Goal: Information Seeking & Learning: Check status

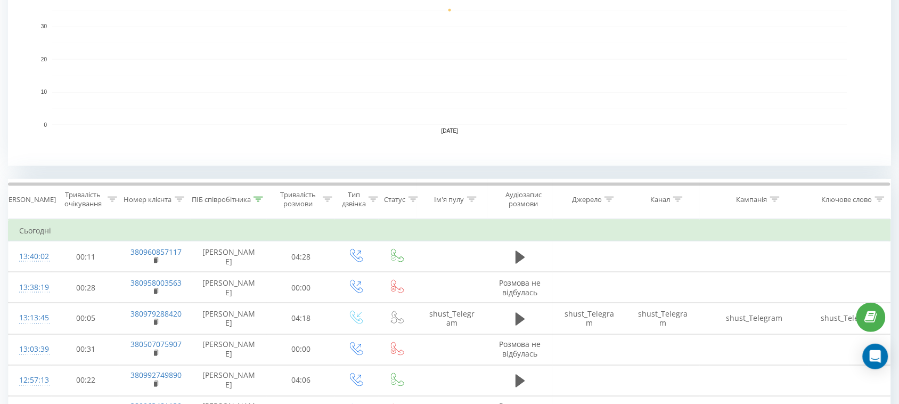
scroll to position [290, 0]
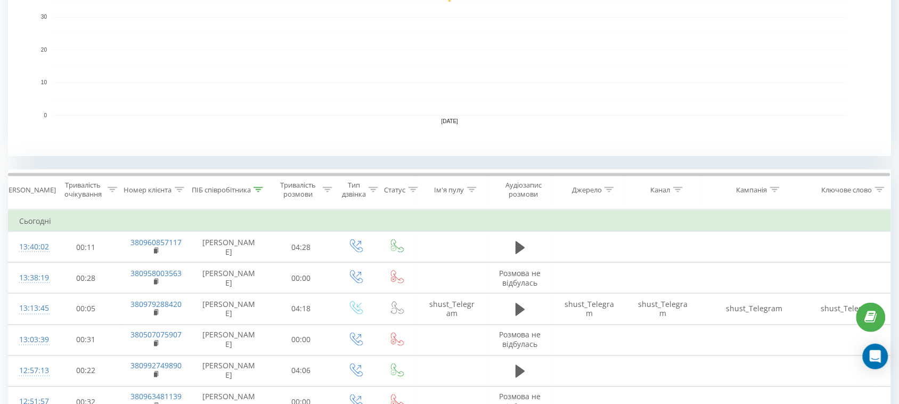
click at [258, 189] on icon at bounding box center [258, 189] width 10 height 5
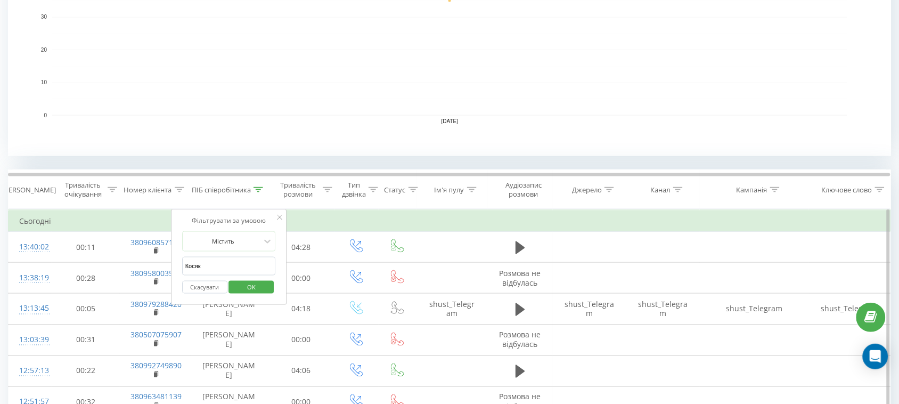
click at [249, 291] on span "OK" at bounding box center [251, 286] width 30 height 17
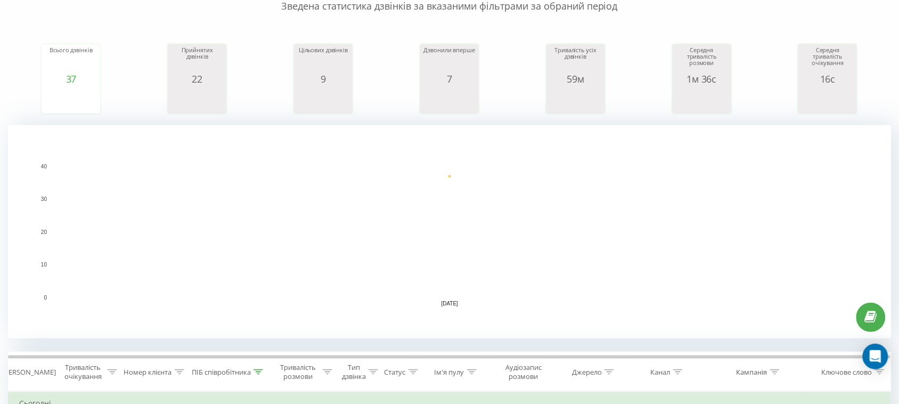
scroll to position [266, 0]
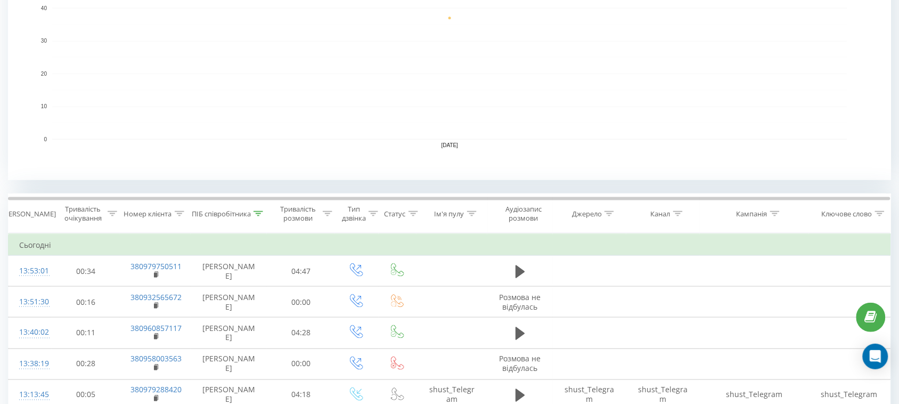
click at [257, 214] on icon at bounding box center [258, 213] width 10 height 5
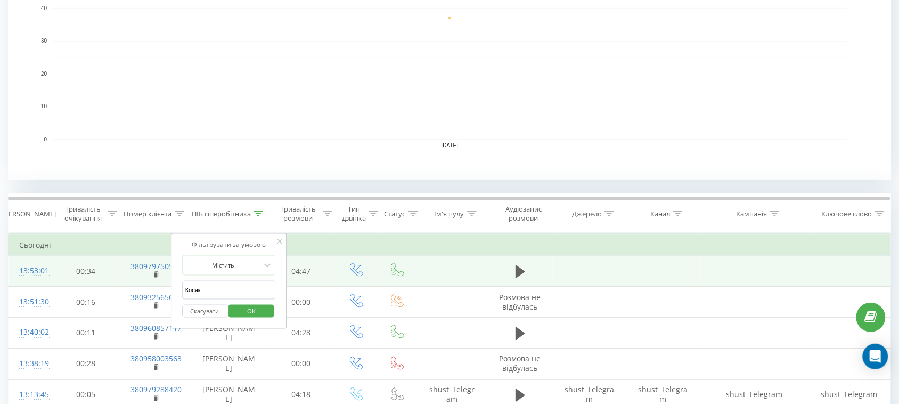
drag, startPoint x: 236, startPoint y: 288, endPoint x: 132, endPoint y: 276, distance: 105.0
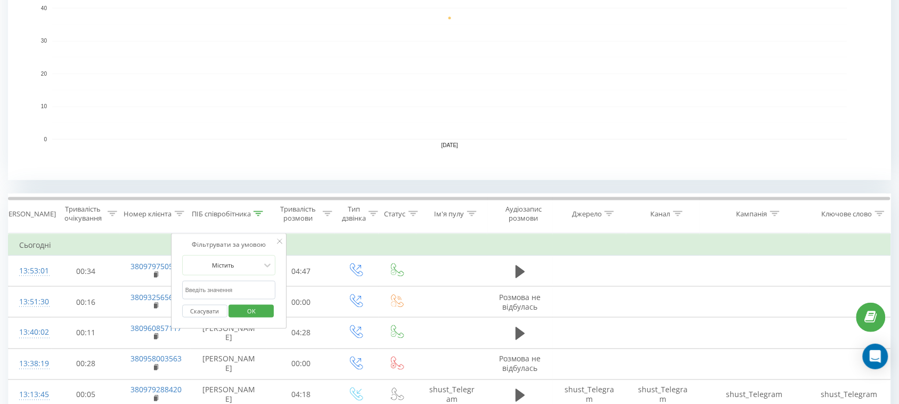
click at [223, 288] on input "text" at bounding box center [229, 290] width 94 height 19
type input "Валерія"
click at [268, 306] on button "OK" at bounding box center [251, 311] width 45 height 13
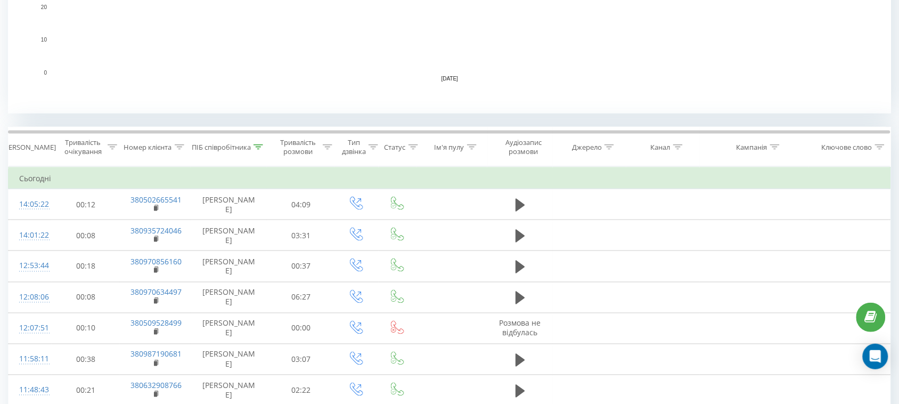
scroll to position [399, 0]
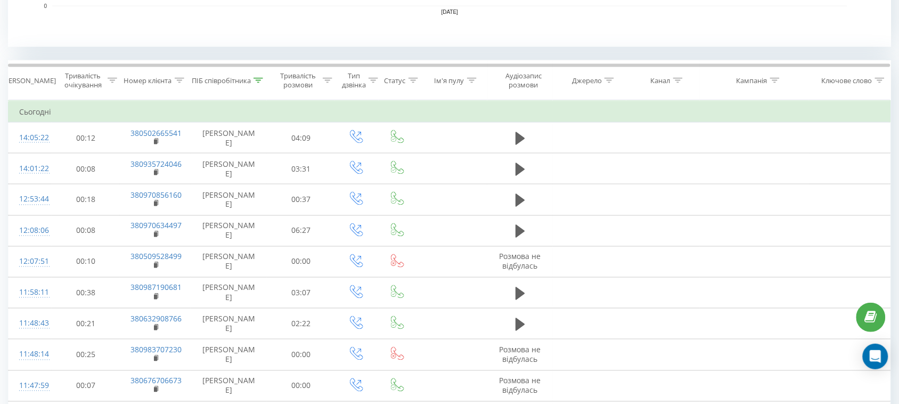
click at [257, 80] on icon at bounding box center [258, 80] width 10 height 5
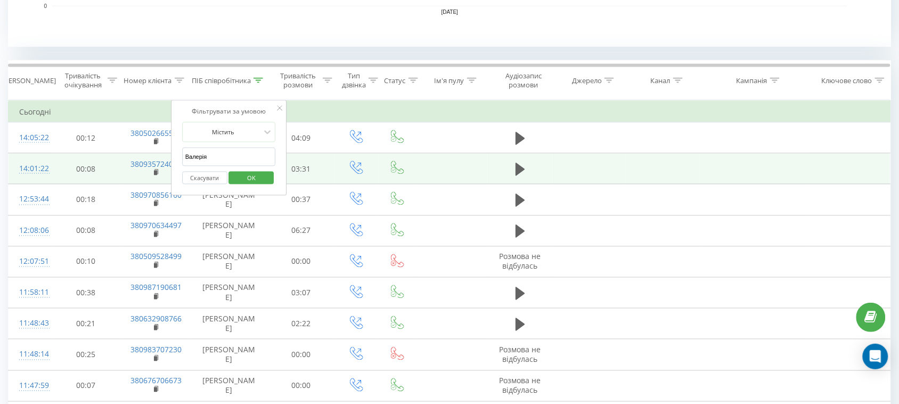
drag, startPoint x: 245, startPoint y: 155, endPoint x: 121, endPoint y: 161, distance: 124.2
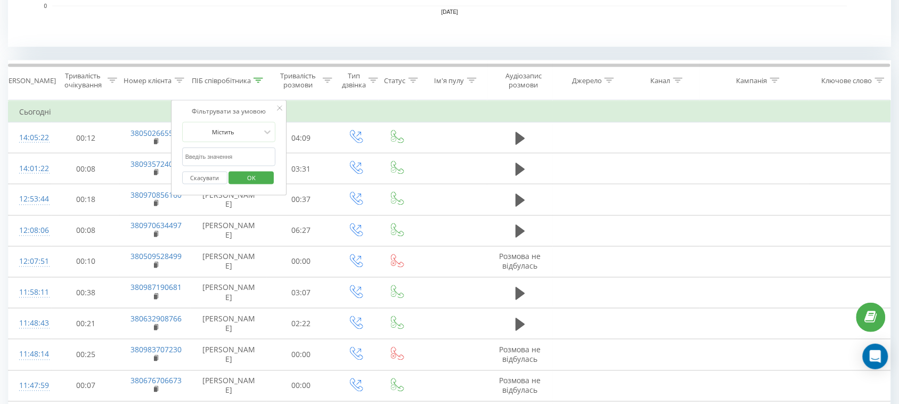
click at [214, 162] on input "text" at bounding box center [229, 157] width 94 height 19
type input "романова"
click at [249, 177] on span "OK" at bounding box center [251, 177] width 30 height 17
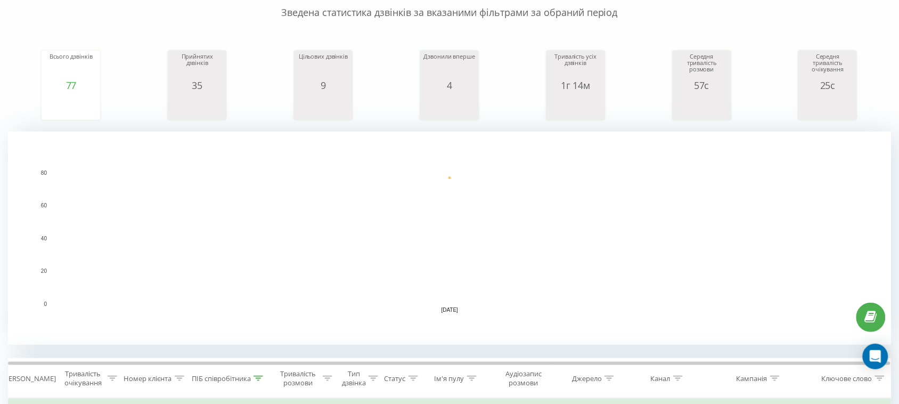
scroll to position [266, 0]
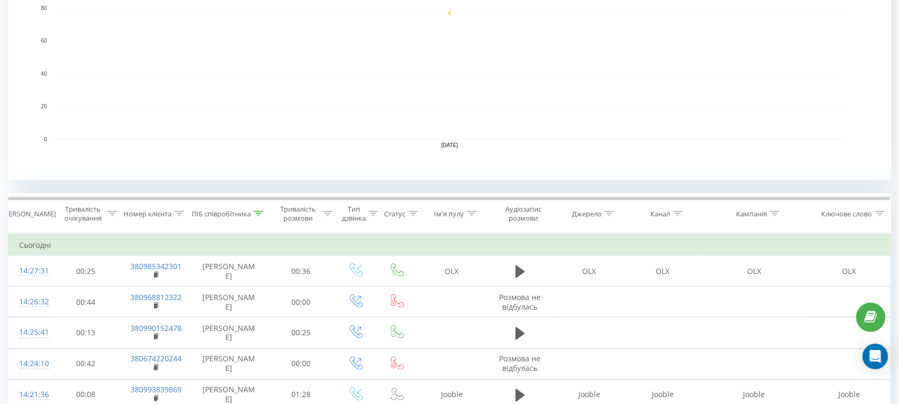
click at [261, 211] on icon at bounding box center [258, 213] width 10 height 5
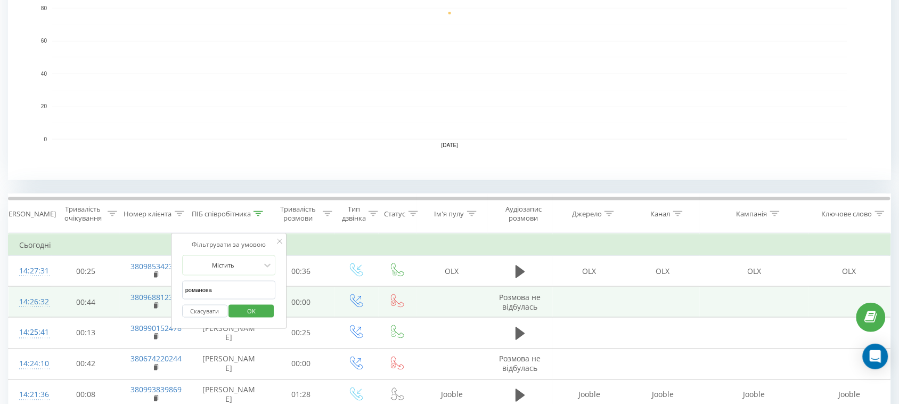
drag, startPoint x: 241, startPoint y: 294, endPoint x: 130, endPoint y: 289, distance: 110.4
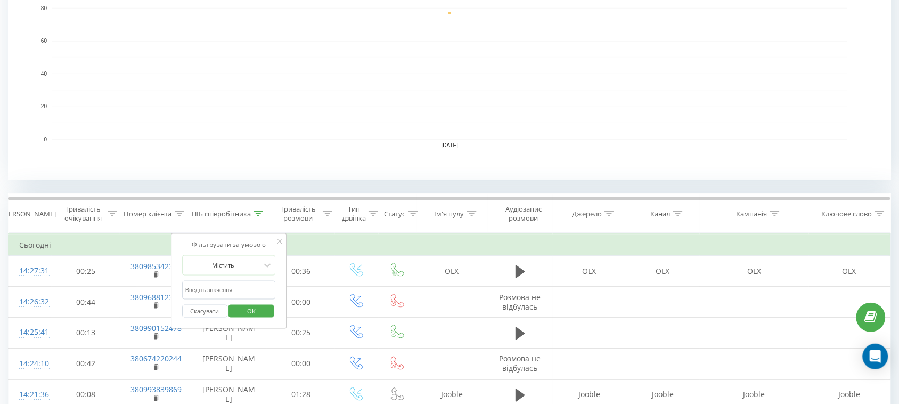
click at [243, 289] on input "text" at bounding box center [229, 290] width 94 height 19
type input "Косяк"
click at [257, 313] on span "OK" at bounding box center [251, 310] width 30 height 17
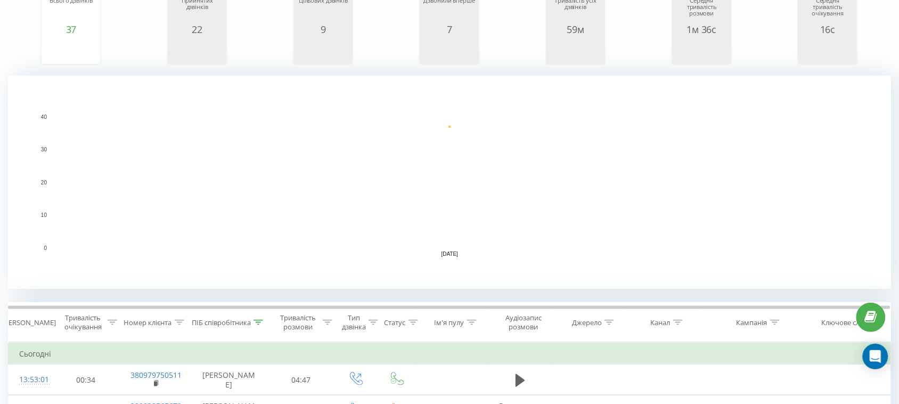
scroll to position [399, 0]
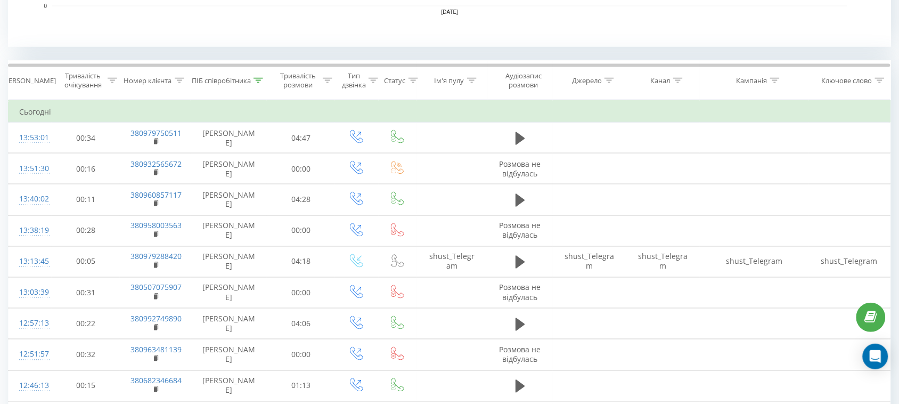
click at [257, 86] on th "ПІБ співробітника" at bounding box center [229, 80] width 76 height 39
click at [256, 79] on icon at bounding box center [258, 80] width 10 height 5
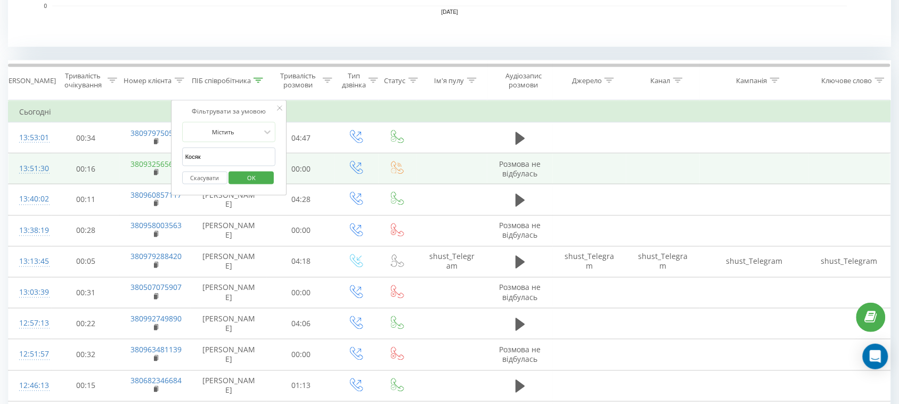
drag, startPoint x: 176, startPoint y: 162, endPoint x: 147, endPoint y: 163, distance: 29.3
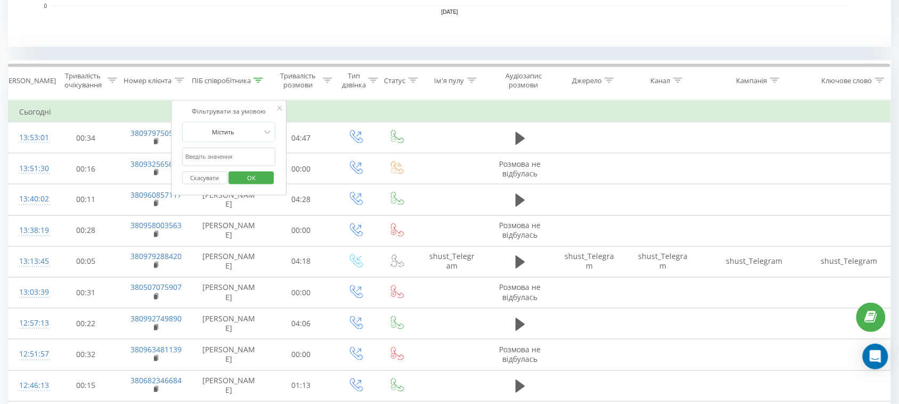
click at [227, 155] on input "text" at bounding box center [229, 157] width 94 height 19
type input "Валерія"
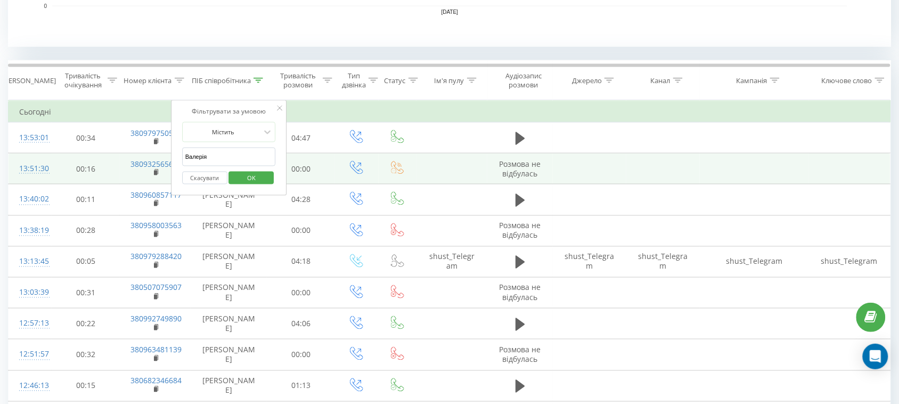
drag, startPoint x: 239, startPoint y: 160, endPoint x: 127, endPoint y: 158, distance: 111.8
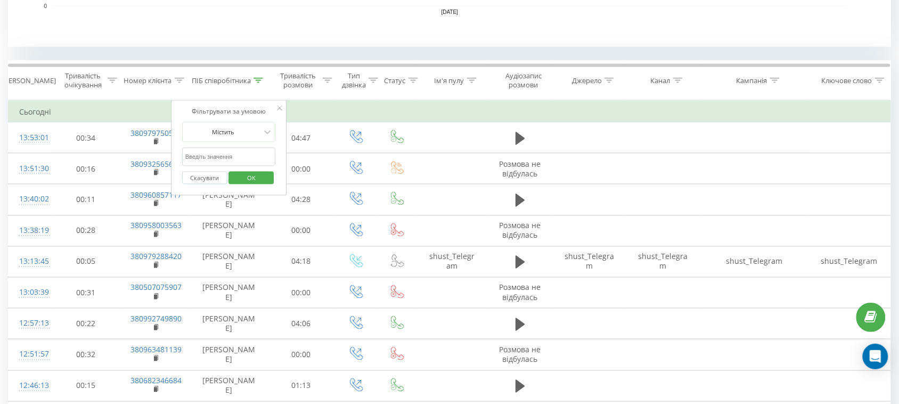
click at [205, 153] on input "text" at bounding box center [229, 157] width 94 height 19
type input "тамара"
click at [251, 180] on span "OK" at bounding box center [251, 177] width 30 height 17
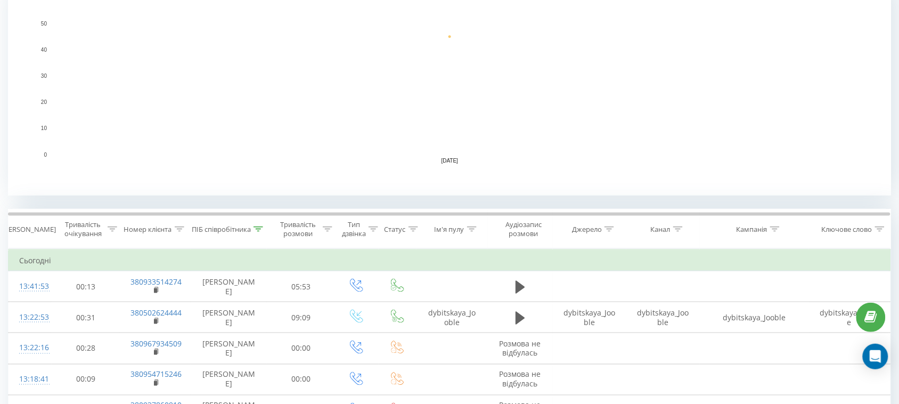
scroll to position [266, 0]
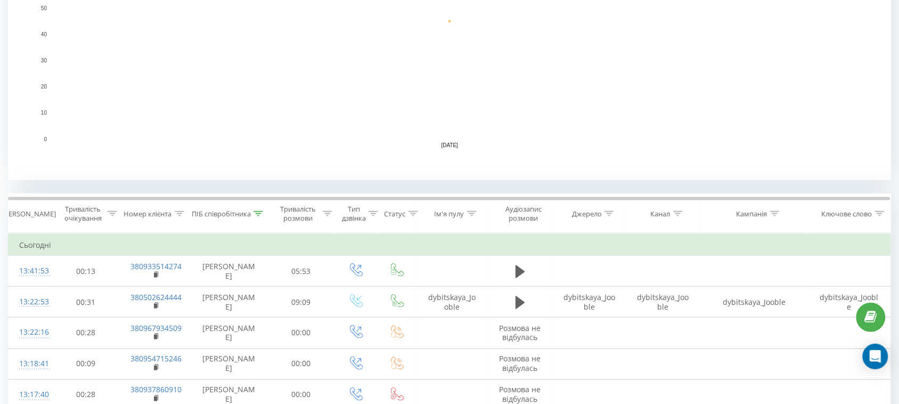
click at [257, 211] on icon at bounding box center [258, 213] width 10 height 5
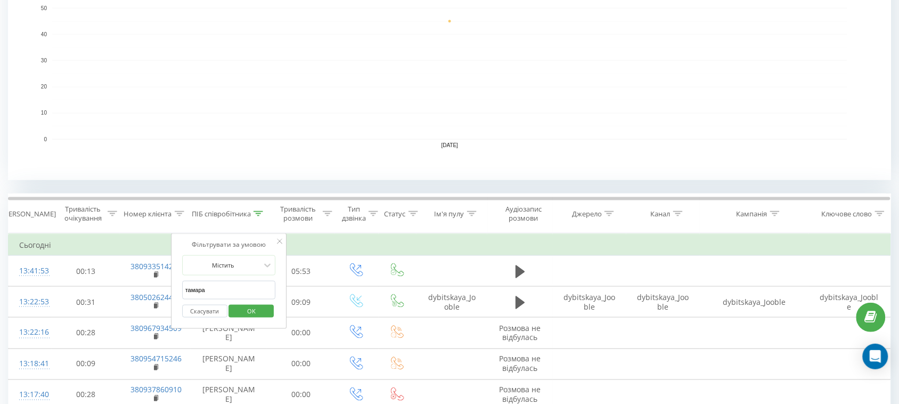
drag, startPoint x: 250, startPoint y: 293, endPoint x: 177, endPoint y: 296, distance: 73.0
click at [177, 296] on div "Фільтрувати за умовою Містить тамара Скасувати OK" at bounding box center [229, 281] width 116 height 96
click at [257, 312] on span "OK" at bounding box center [251, 310] width 30 height 17
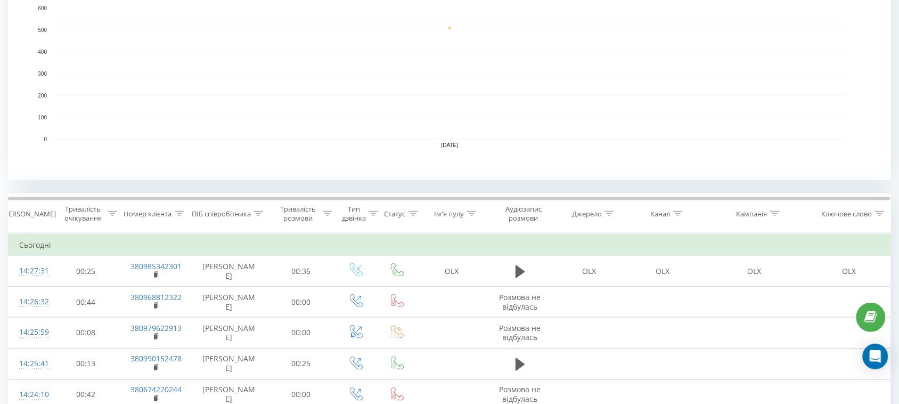
click at [260, 213] on icon at bounding box center [258, 213] width 10 height 5
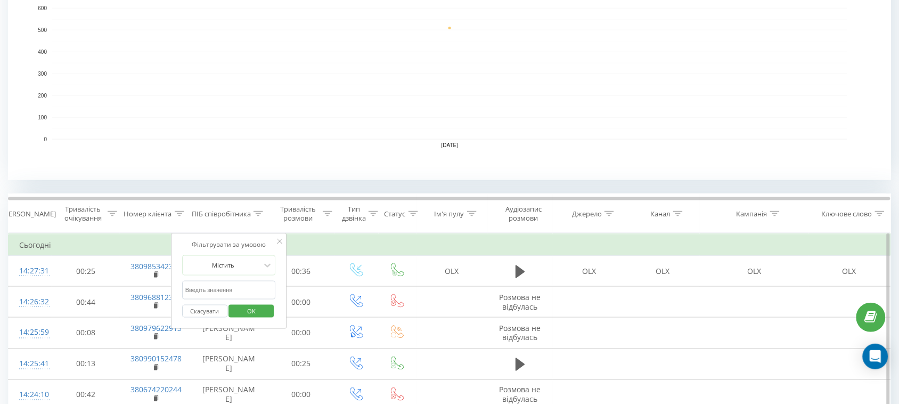
drag, startPoint x: 232, startPoint y: 294, endPoint x: 232, endPoint y: 283, distance: 11.2
click at [232, 294] on input "text" at bounding box center [229, 290] width 94 height 19
type input "романова"
click at [237, 315] on span "OK" at bounding box center [251, 310] width 30 height 17
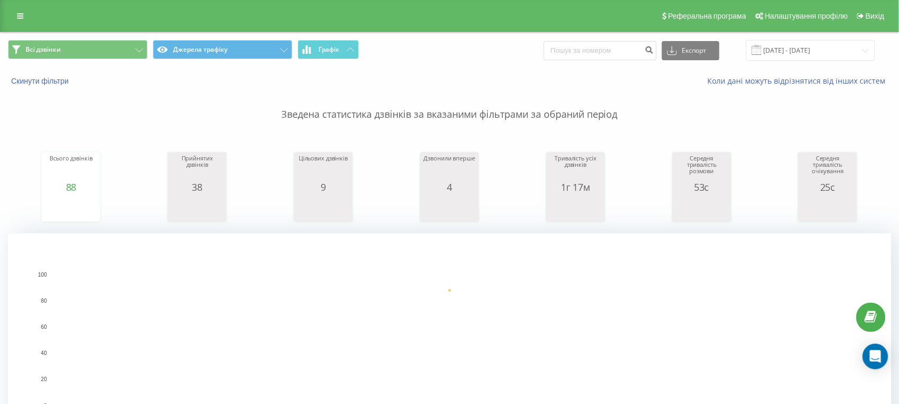
scroll to position [399, 0]
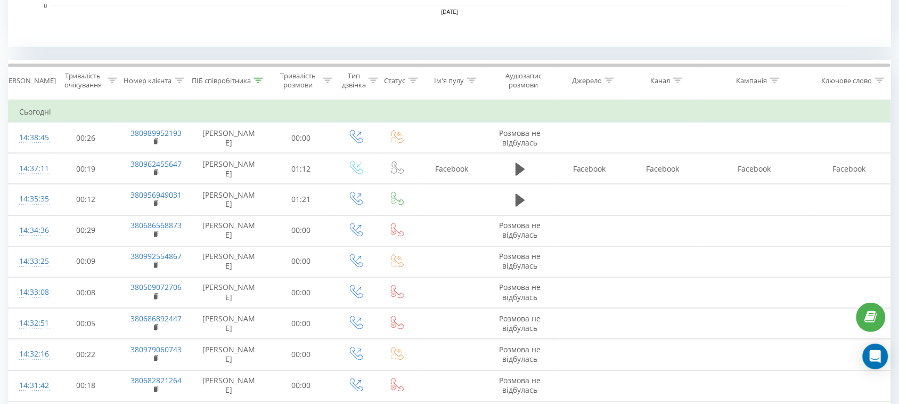
click at [260, 84] on div at bounding box center [258, 80] width 10 height 9
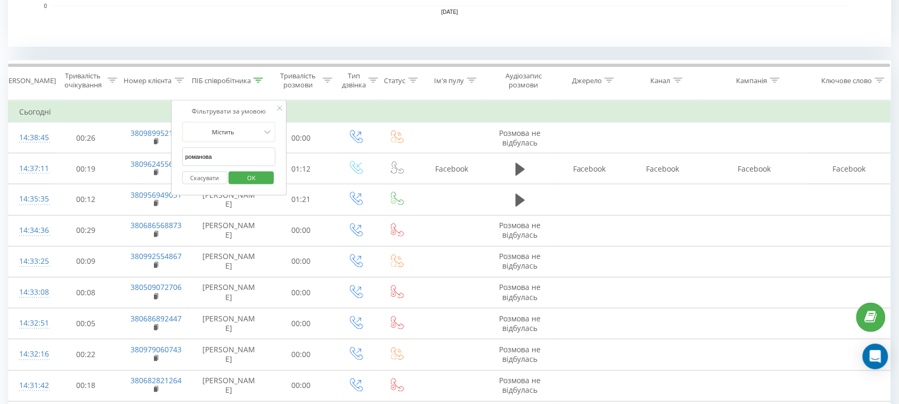
drag, startPoint x: 249, startPoint y: 166, endPoint x: 0, endPoint y: 143, distance: 250.3
click at [252, 174] on span "OK" at bounding box center [251, 177] width 30 height 17
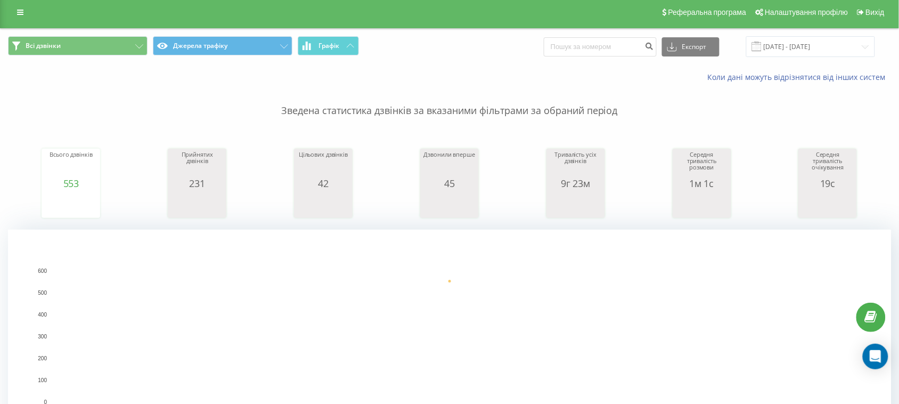
scroll to position [333, 0]
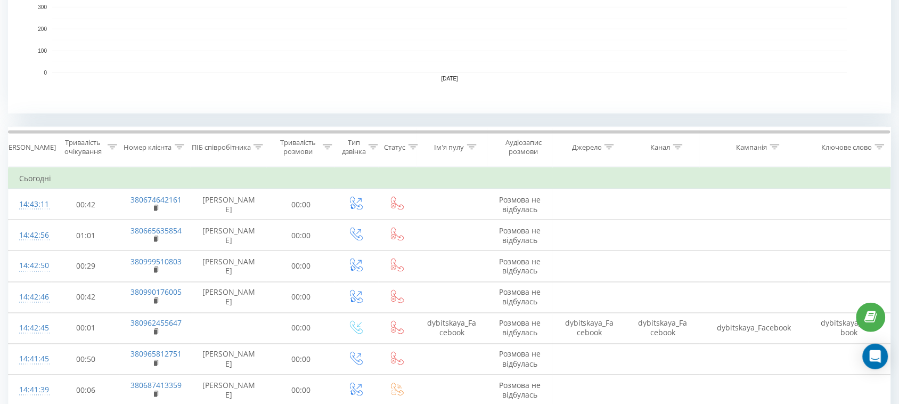
click at [257, 149] on icon at bounding box center [258, 146] width 10 height 5
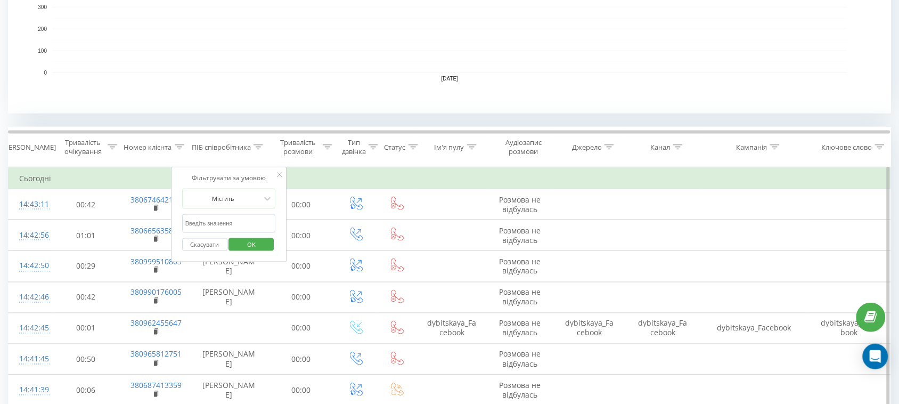
click at [217, 229] on input "text" at bounding box center [229, 223] width 94 height 19
type input "Валерія"
click at [256, 243] on span "OK" at bounding box center [251, 244] width 30 height 17
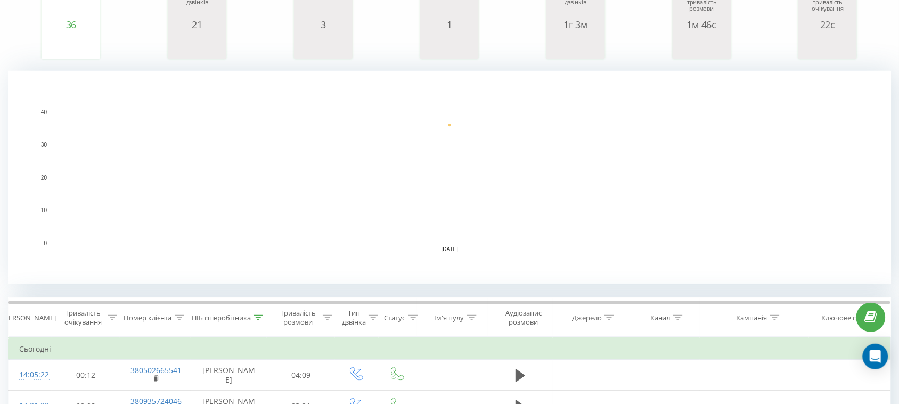
scroll to position [333, 0]
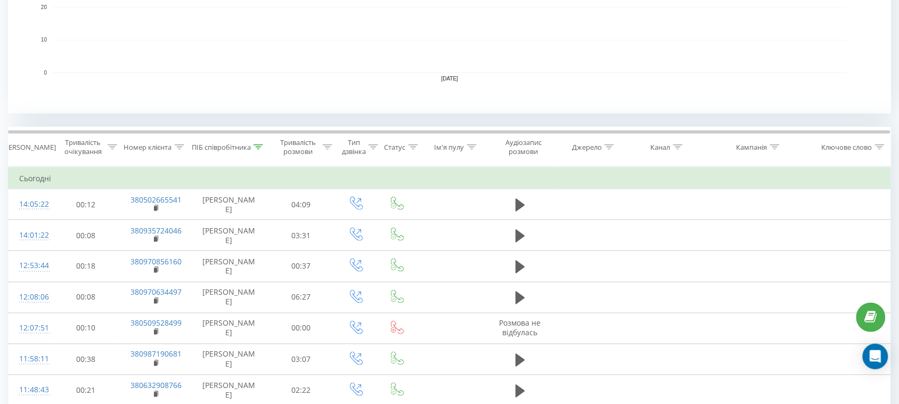
click at [260, 144] on icon at bounding box center [258, 146] width 10 height 5
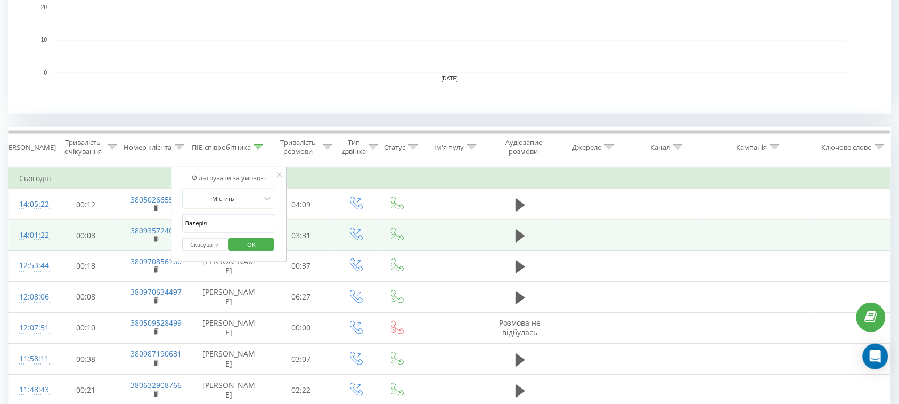
drag, startPoint x: 243, startPoint y: 224, endPoint x: 64, endPoint y: 223, distance: 178.9
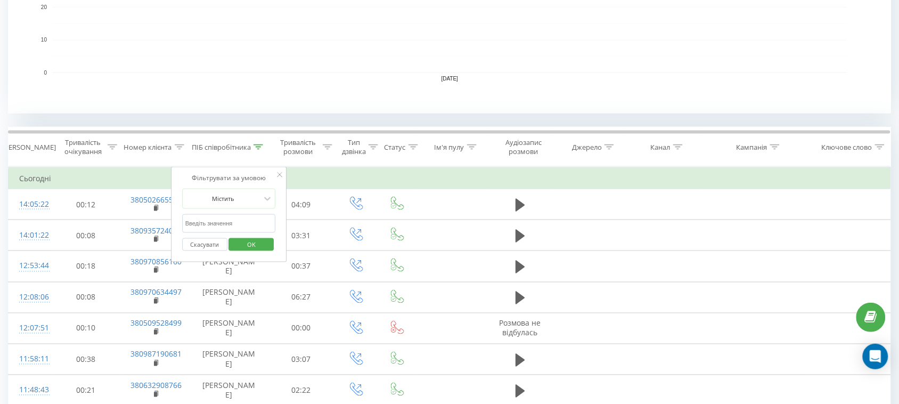
click at [195, 220] on input "text" at bounding box center [229, 223] width 94 height 19
type input "романова"
click at [248, 241] on span "OK" at bounding box center [251, 244] width 30 height 17
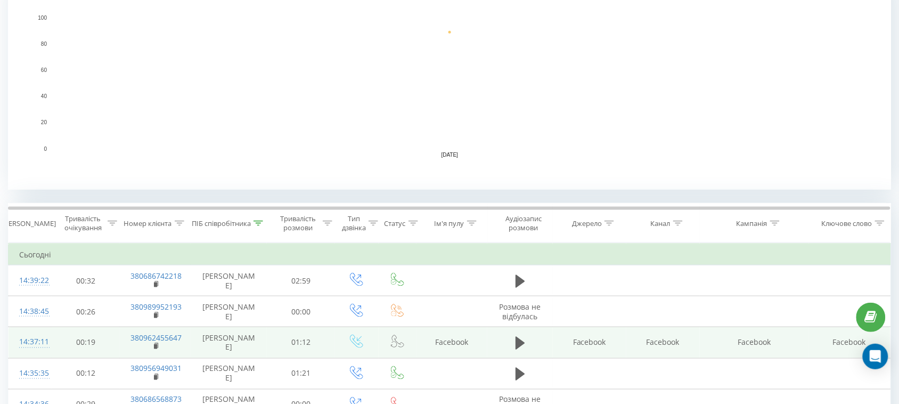
scroll to position [399, 0]
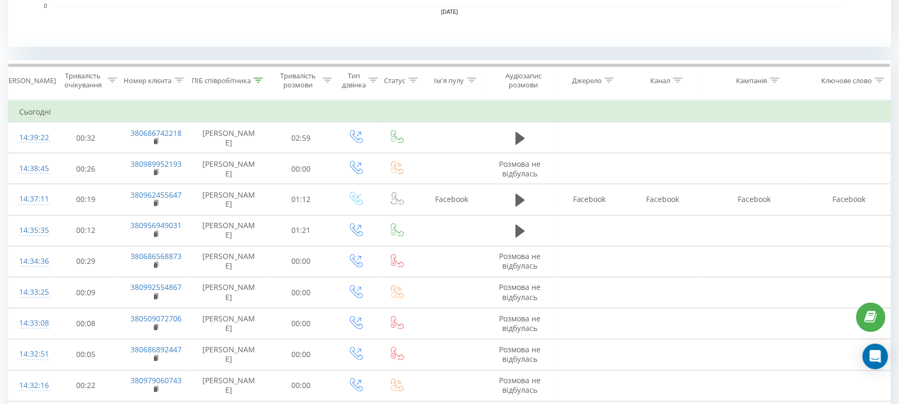
click at [259, 81] on icon at bounding box center [258, 80] width 10 height 5
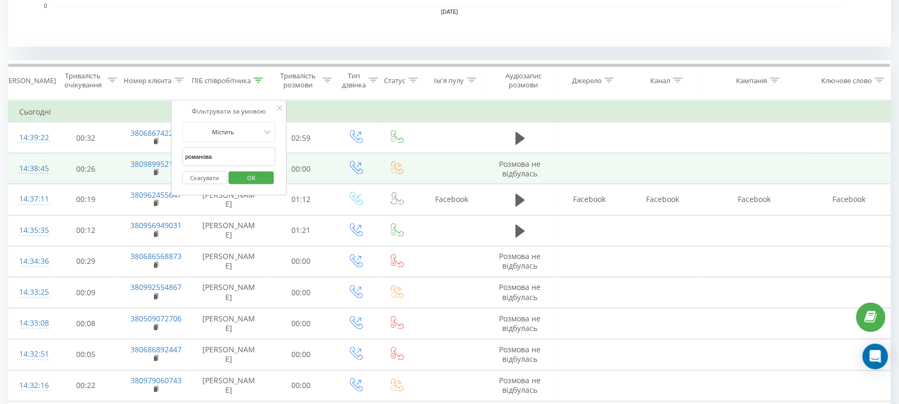
drag, startPoint x: 246, startPoint y: 153, endPoint x: 145, endPoint y: 155, distance: 101.2
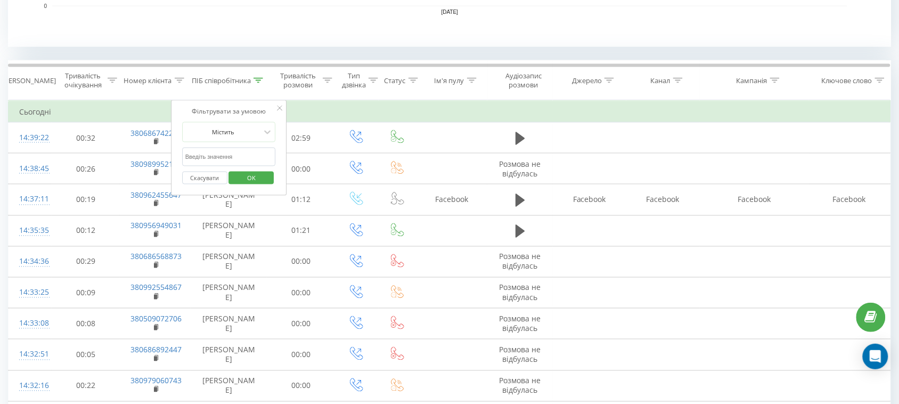
click at [264, 163] on input "text" at bounding box center [229, 157] width 94 height 19
type input "тамара"
click at [249, 180] on span "OK" at bounding box center [251, 177] width 30 height 17
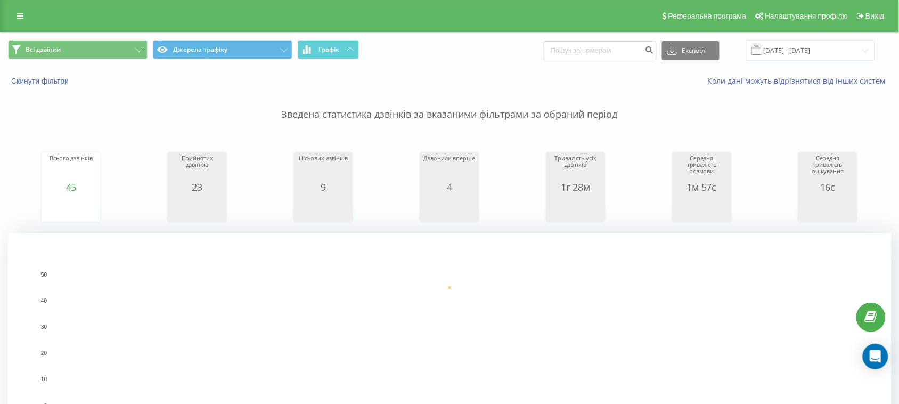
scroll to position [333, 0]
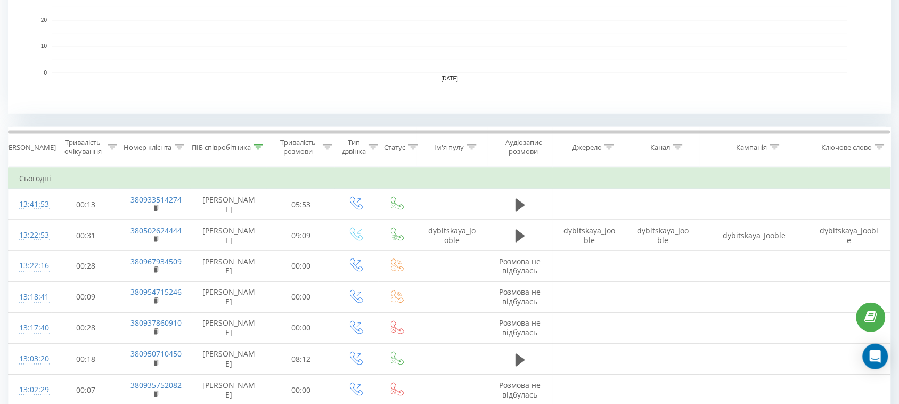
click at [256, 145] on icon at bounding box center [258, 146] width 10 height 5
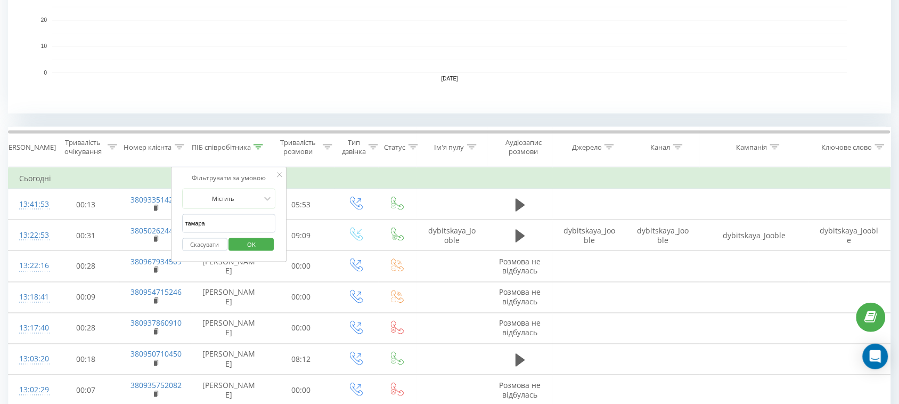
drag, startPoint x: 222, startPoint y: 227, endPoint x: 174, endPoint y: 229, distance: 48.0
click at [174, 229] on div "Фільтрувати за умовою Містить тамара Скасувати OK" at bounding box center [229, 215] width 116 height 96
click at [231, 227] on input "text" at bounding box center [229, 223] width 94 height 19
click at [235, 222] on input "text" at bounding box center [229, 223] width 94 height 19
type input "романова"
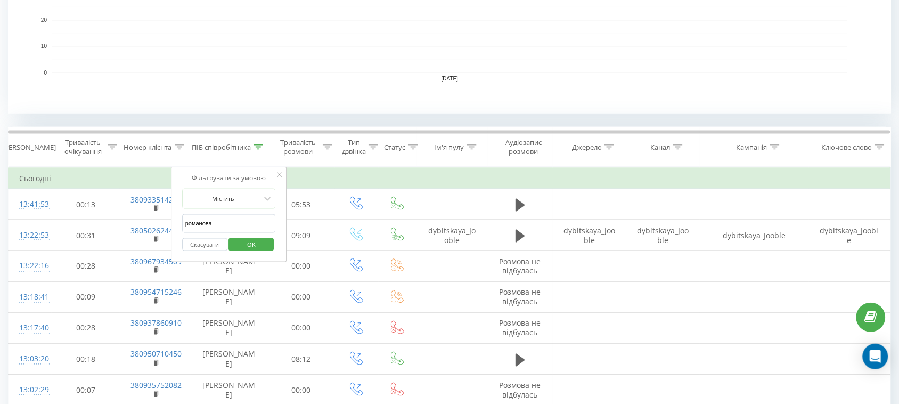
click at [241, 240] on span "OK" at bounding box center [251, 244] width 30 height 17
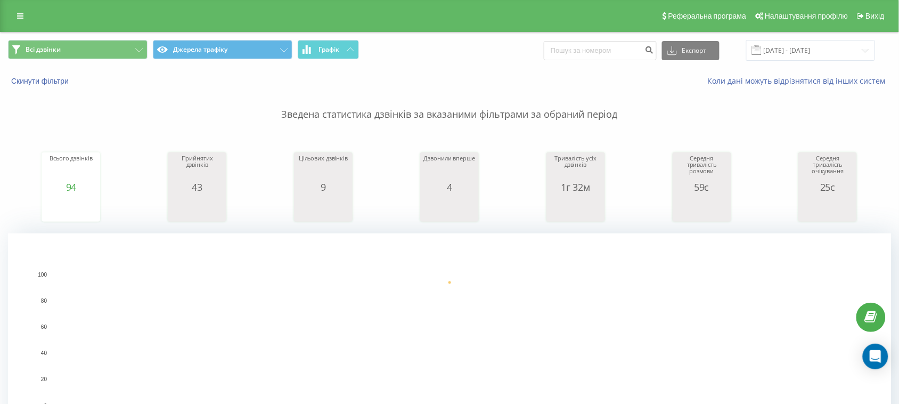
scroll to position [266, 0]
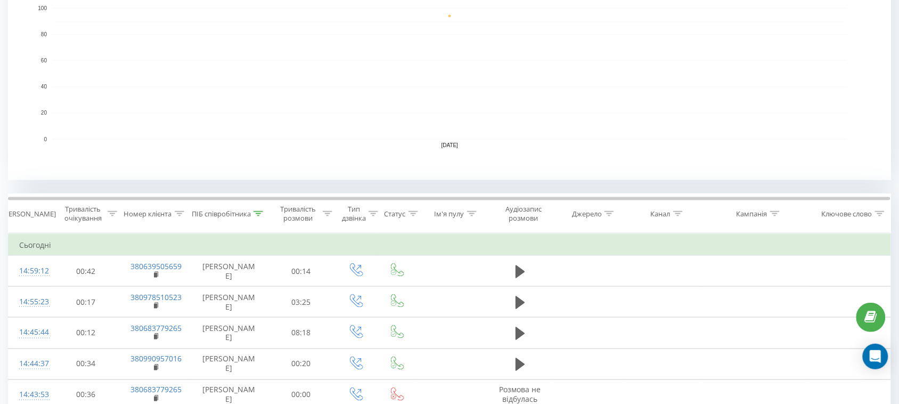
drag, startPoint x: 264, startPoint y: 215, endPoint x: 252, endPoint y: 230, distance: 19.3
click at [264, 215] on div "ПІБ співробітника" at bounding box center [229, 213] width 76 height 9
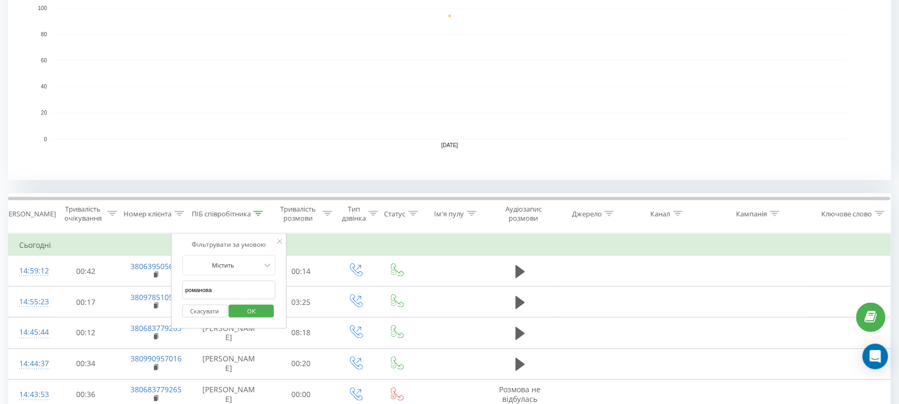
drag, startPoint x: 233, startPoint y: 285, endPoint x: 0, endPoint y: 272, distance: 233.0
click at [192, 290] on input "text" at bounding box center [229, 290] width 94 height 19
click at [250, 292] on input "text" at bounding box center [229, 290] width 94 height 19
type input "романова"
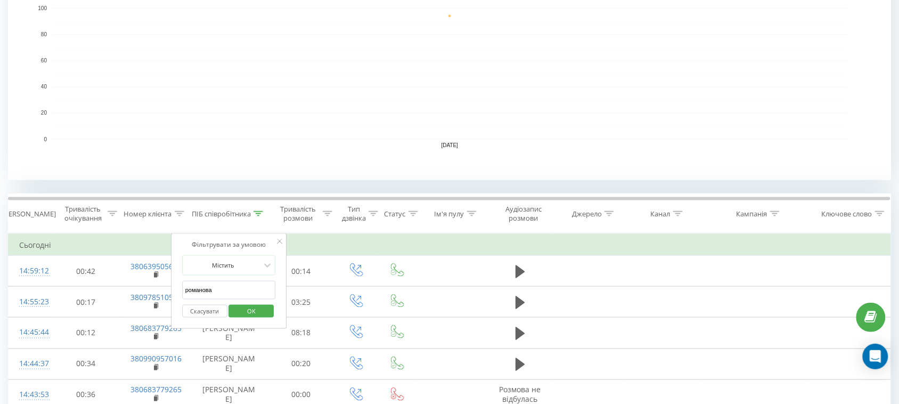
click at [261, 314] on span "OK" at bounding box center [251, 310] width 30 height 17
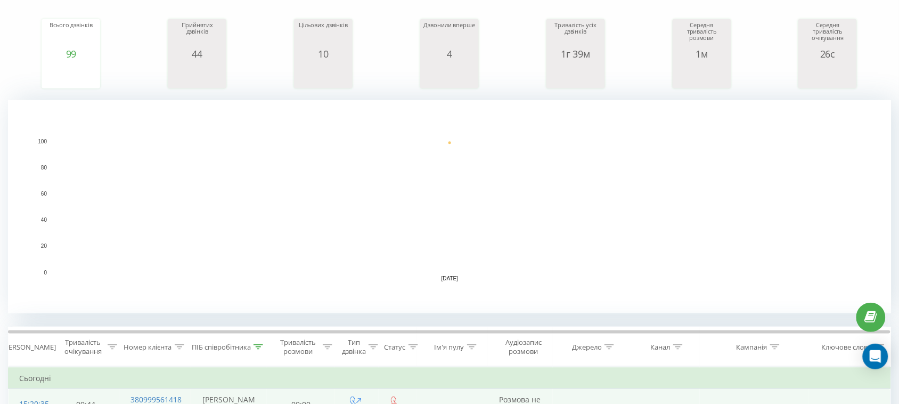
scroll to position [399, 0]
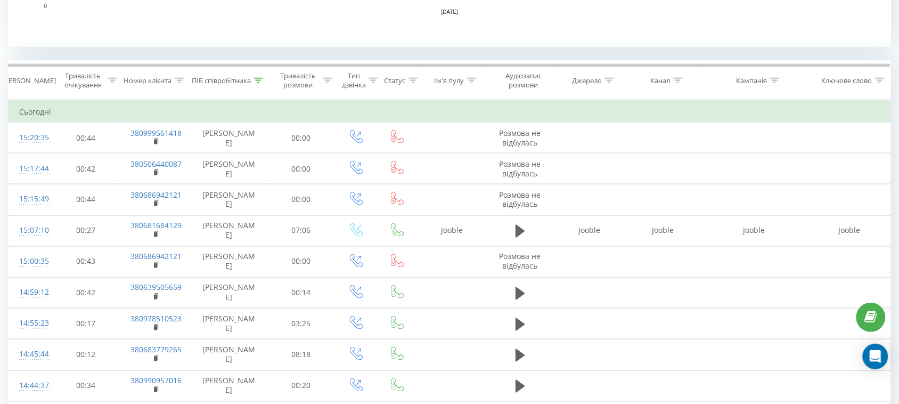
click at [256, 79] on icon at bounding box center [258, 80] width 10 height 5
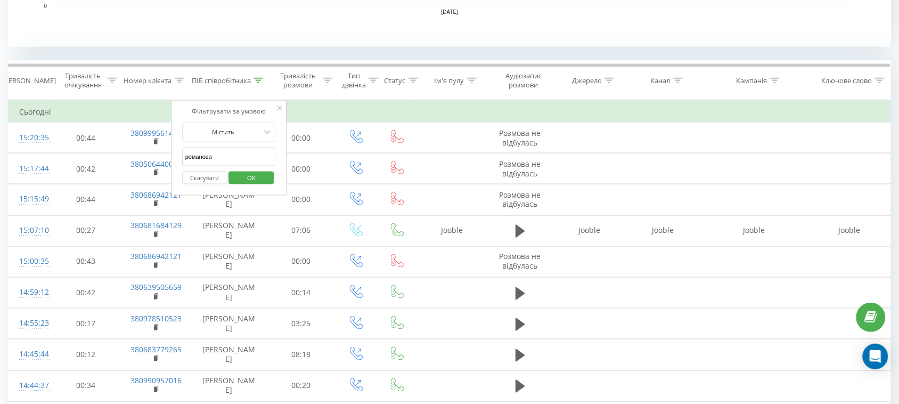
click at [264, 173] on span "OK" at bounding box center [251, 177] width 30 height 17
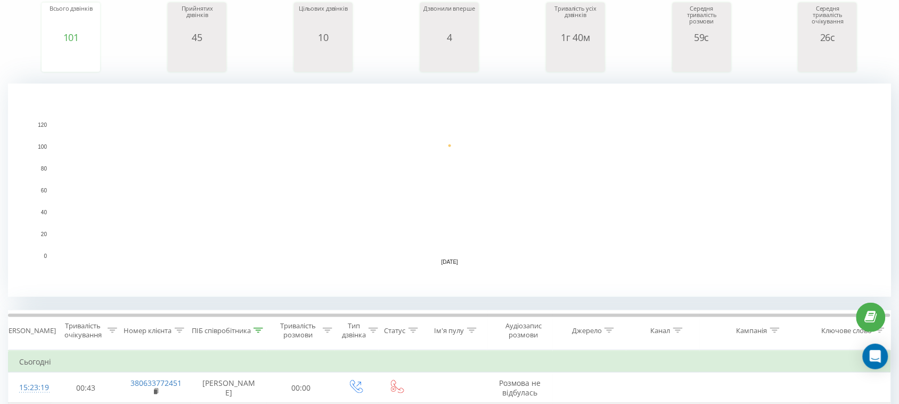
scroll to position [0, 0]
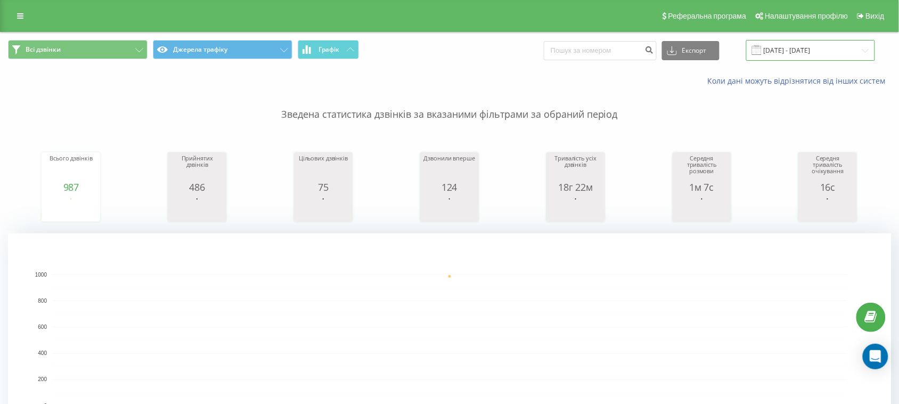
click at [802, 44] on input "[DATE] - [DATE]" at bounding box center [810, 50] width 129 height 21
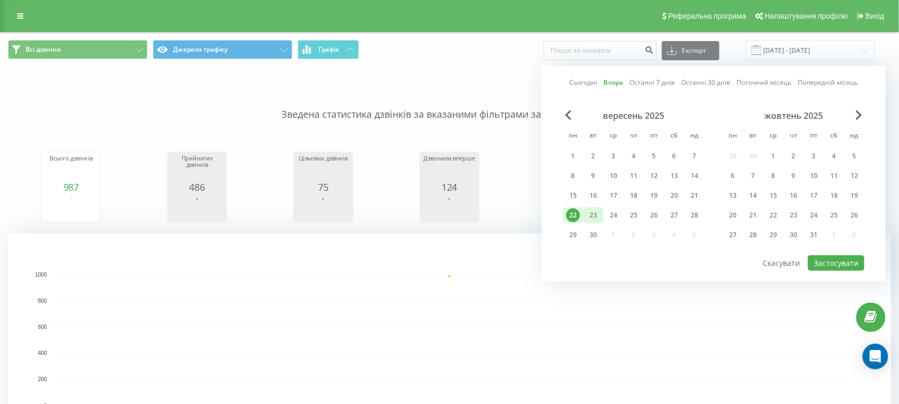
click at [594, 209] on div "23" at bounding box center [593, 215] width 14 height 14
click at [838, 255] on button "Застосувати" at bounding box center [836, 262] width 56 height 15
type input "[DATE] - [DATE]"
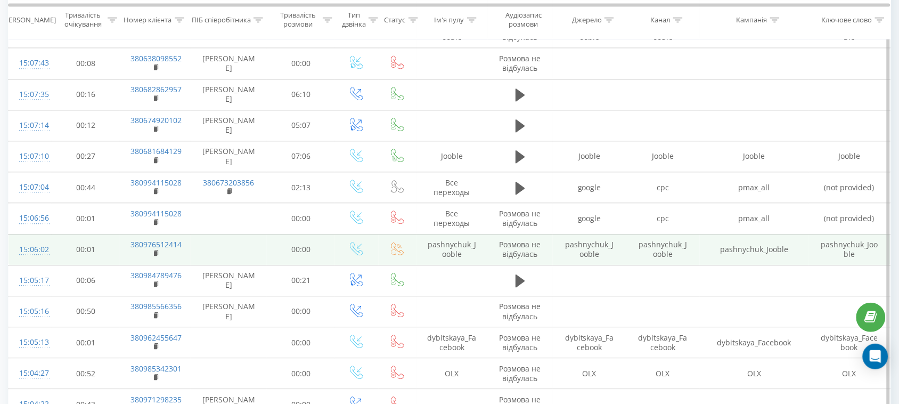
scroll to position [3268, 0]
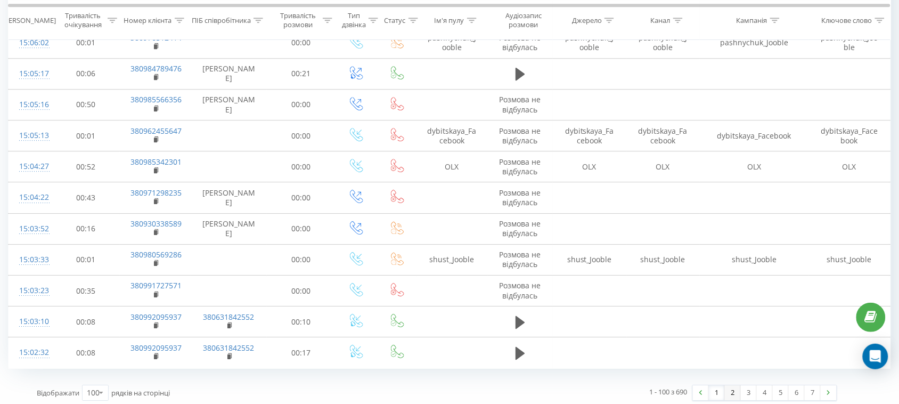
click at [735, 385] on link "2" at bounding box center [733, 392] width 16 height 15
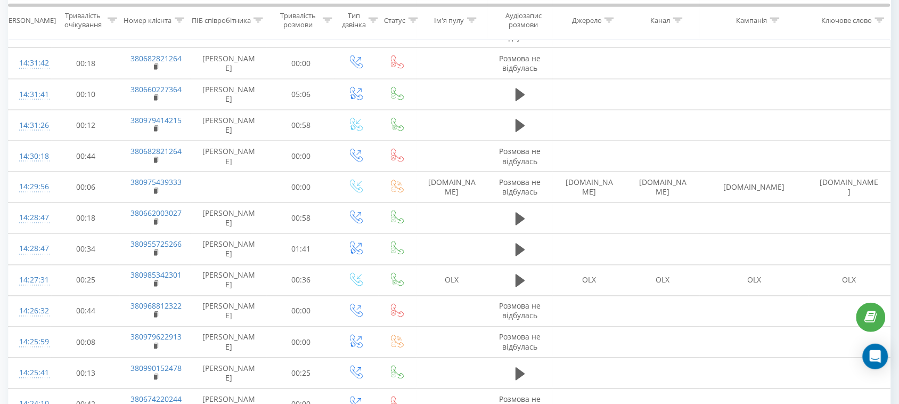
scroll to position [433, 0]
